Goal: Book appointment/travel/reservation

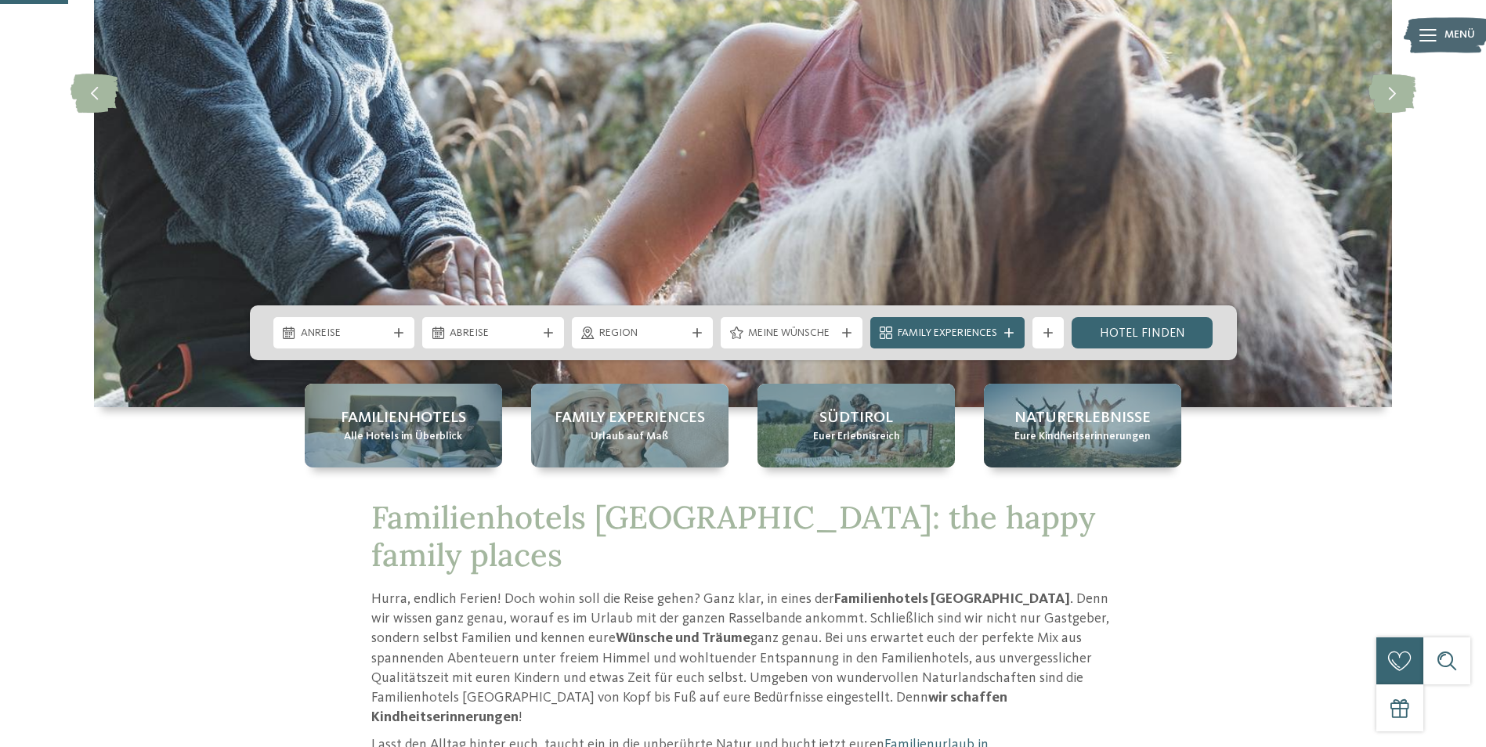
scroll to position [313, 0]
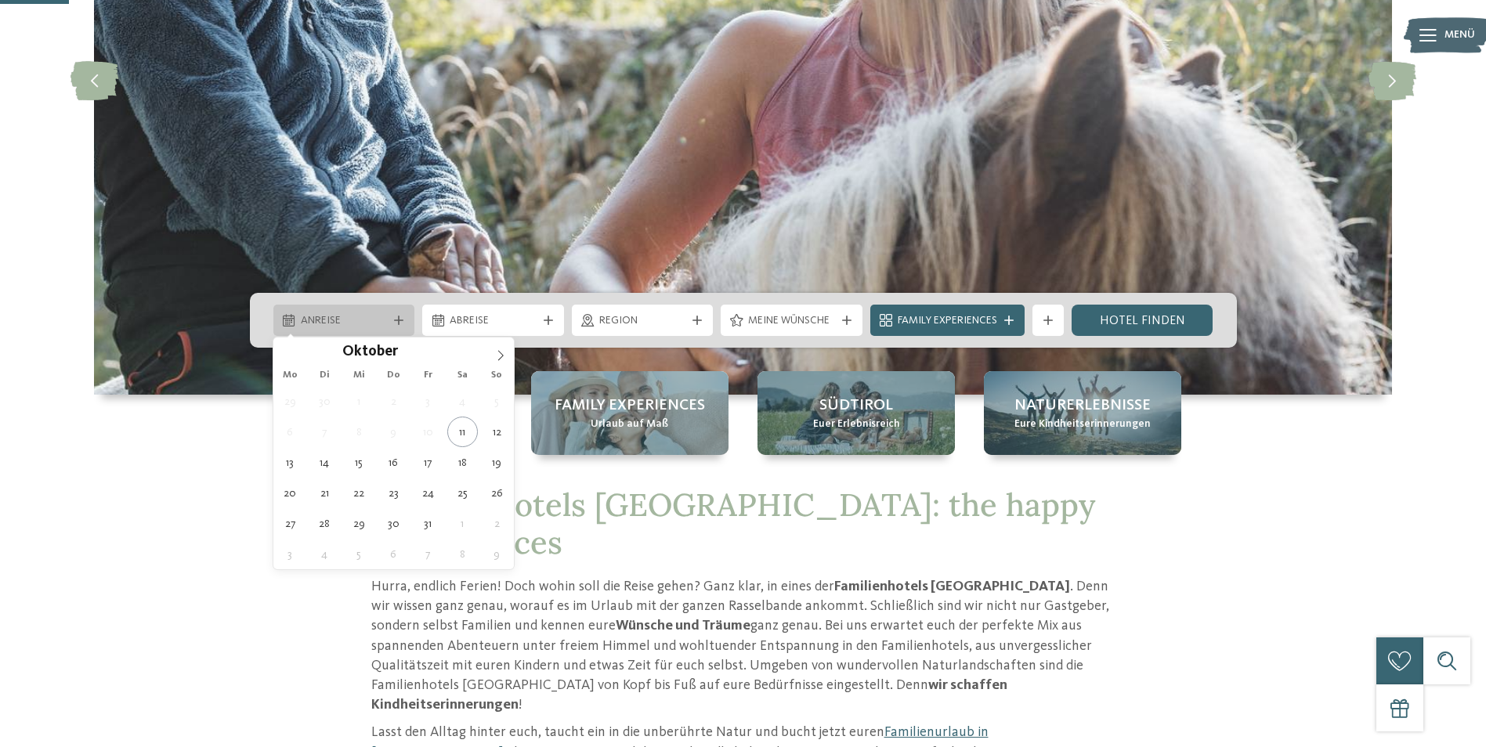
click at [348, 316] on span "Anreise" at bounding box center [344, 321] width 87 height 16
click at [501, 353] on icon at bounding box center [500, 355] width 11 height 11
click at [501, 353] on icon at bounding box center [500, 355] width 5 height 10
type input "****"
click at [502, 353] on icon at bounding box center [500, 355] width 11 height 11
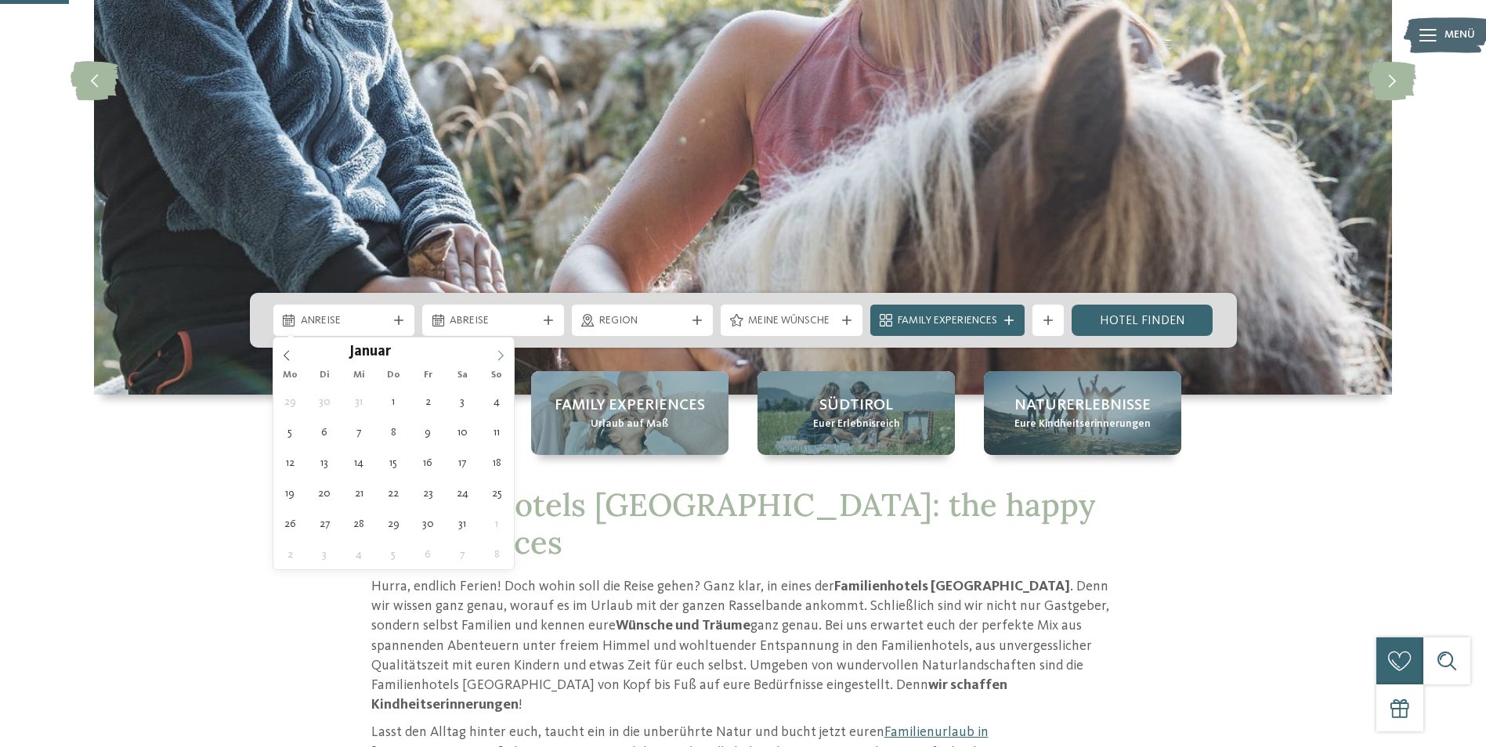
click at [502, 353] on icon at bounding box center [500, 355] width 11 height 11
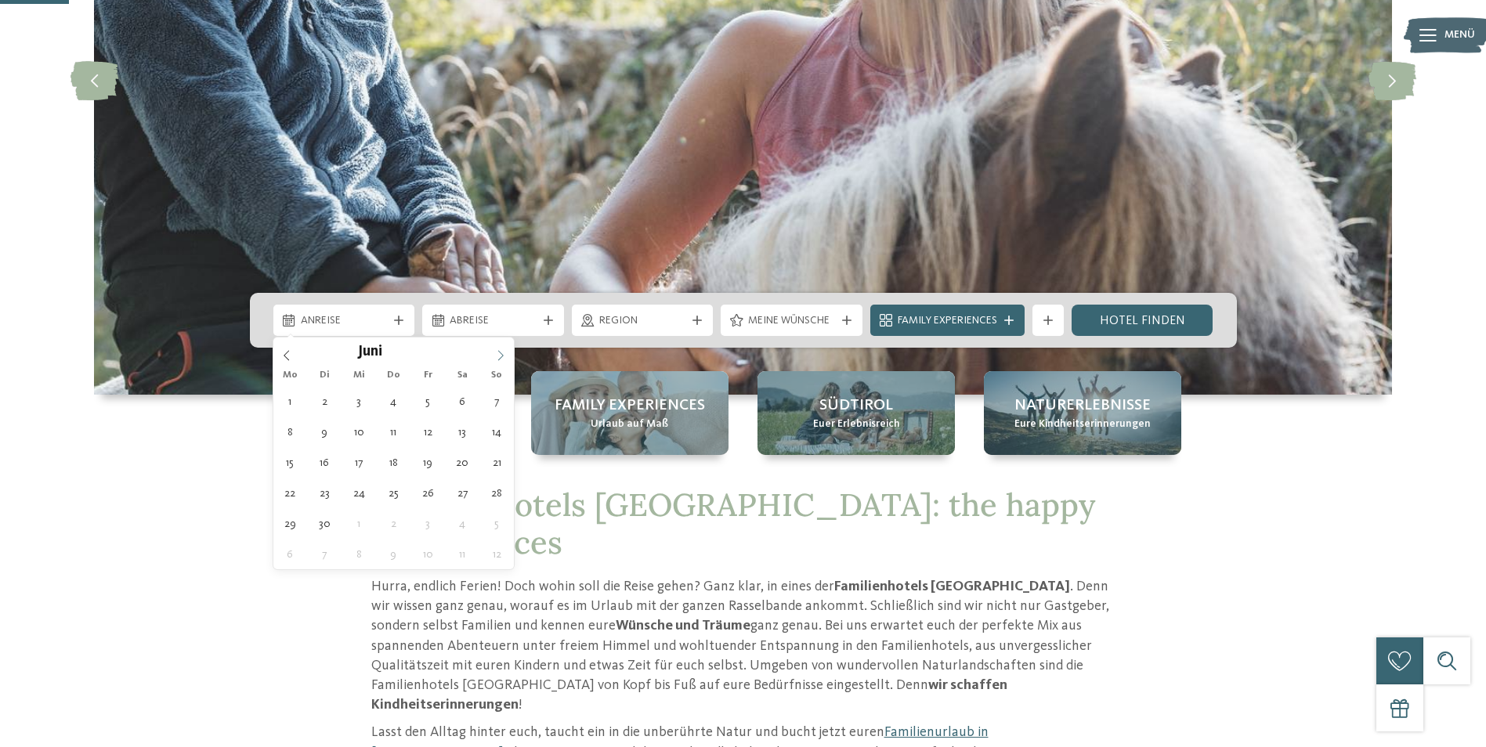
click at [502, 353] on icon at bounding box center [500, 355] width 11 height 11
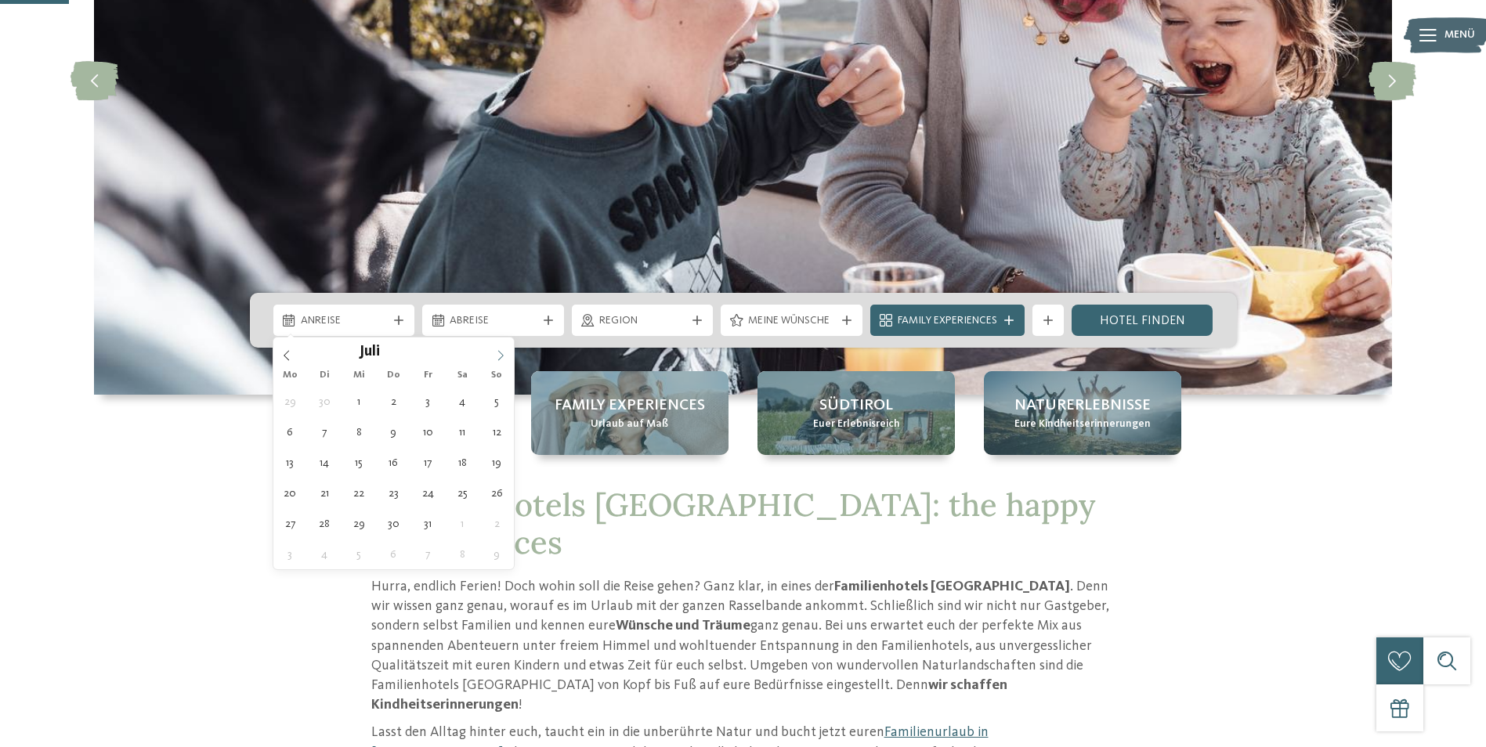
click at [502, 353] on icon at bounding box center [500, 355] width 11 height 11
type div "[DATE]"
type input "****"
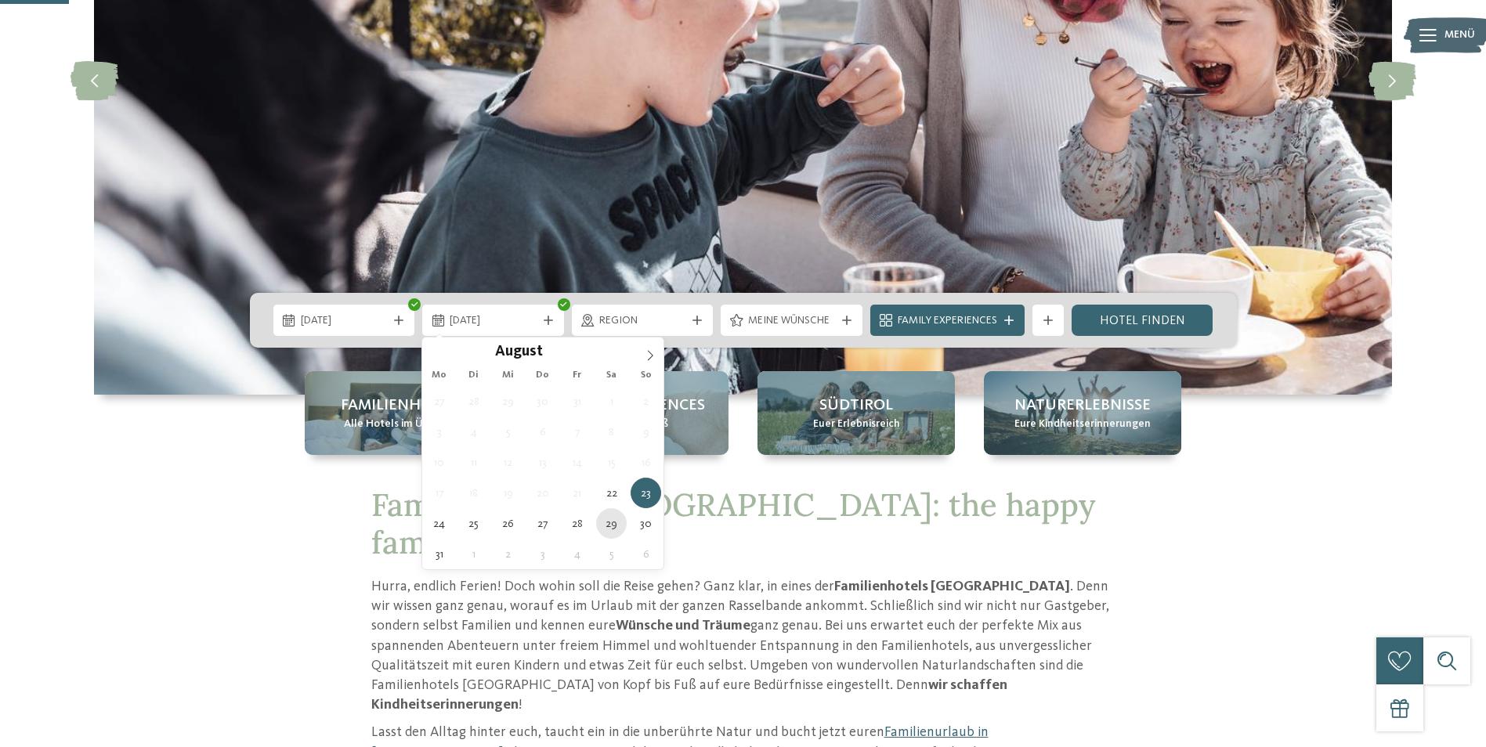
type div "[DATE]"
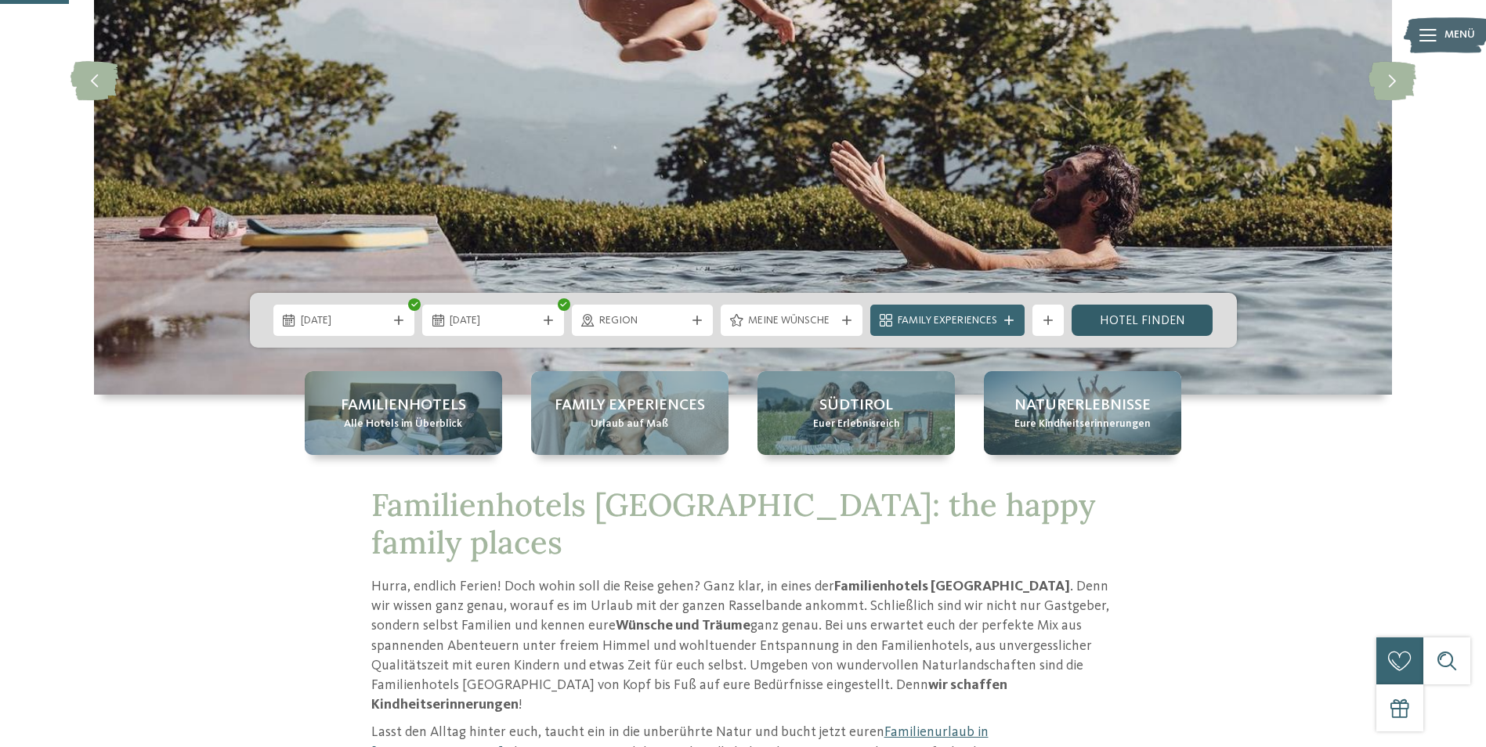
click at [1171, 324] on link "Hotel finden" at bounding box center [1143, 320] width 142 height 31
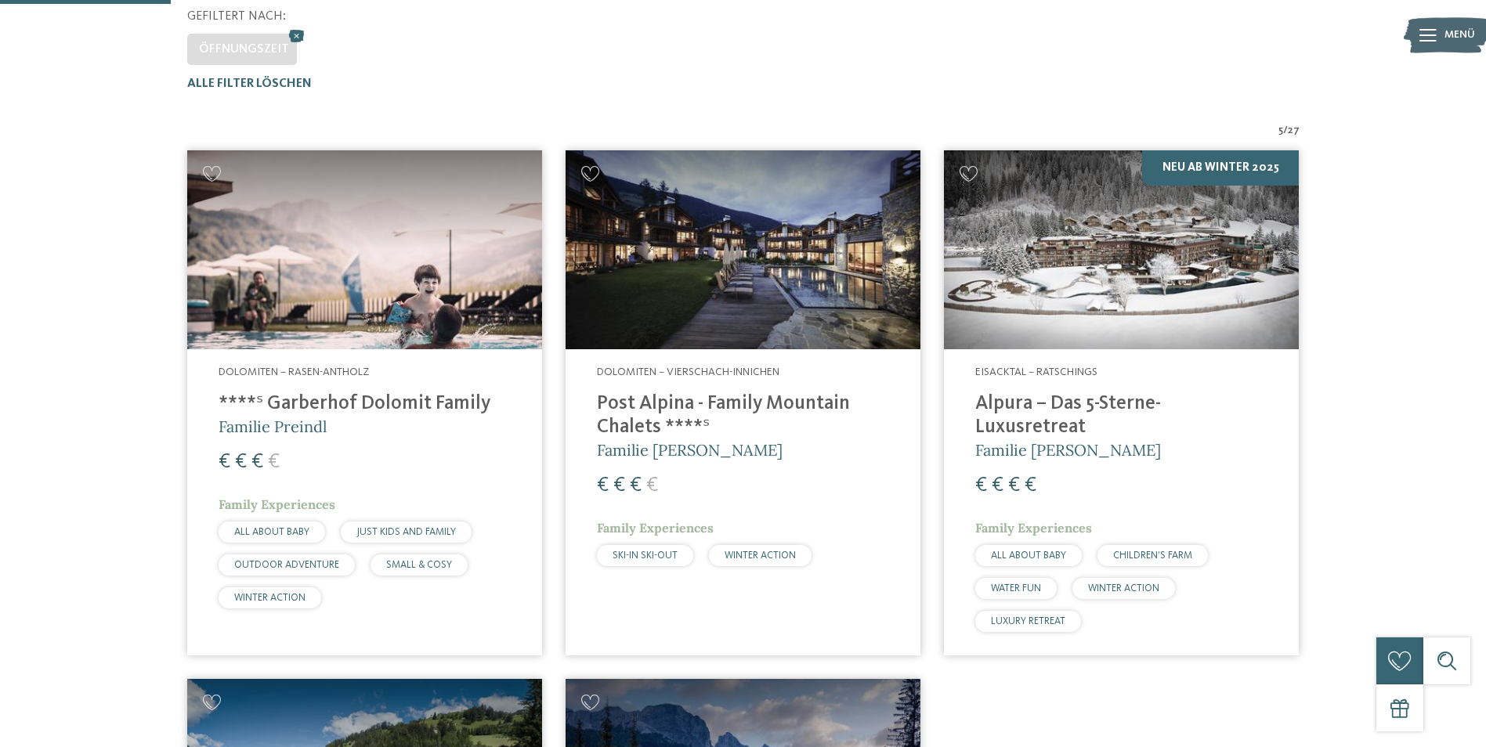
scroll to position [201, 0]
